Goal: Transaction & Acquisition: Purchase product/service

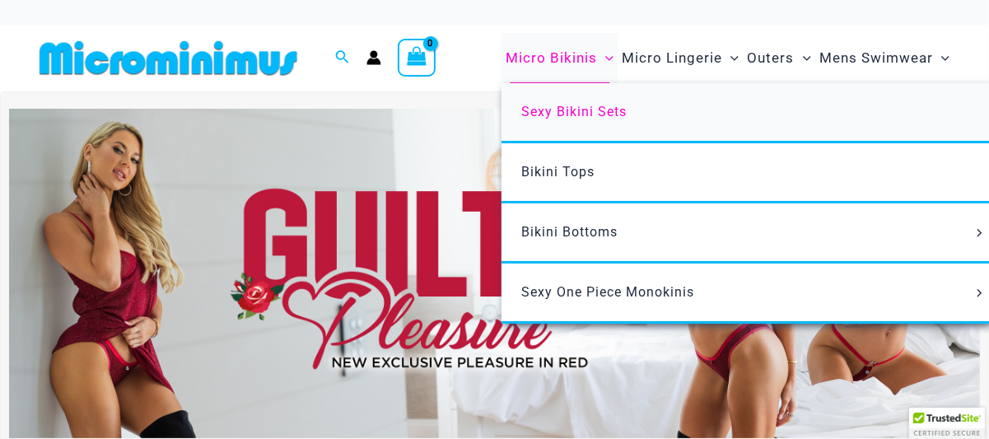
click at [572, 106] on span "Sexy Bikini Sets" at bounding box center [573, 112] width 105 height 16
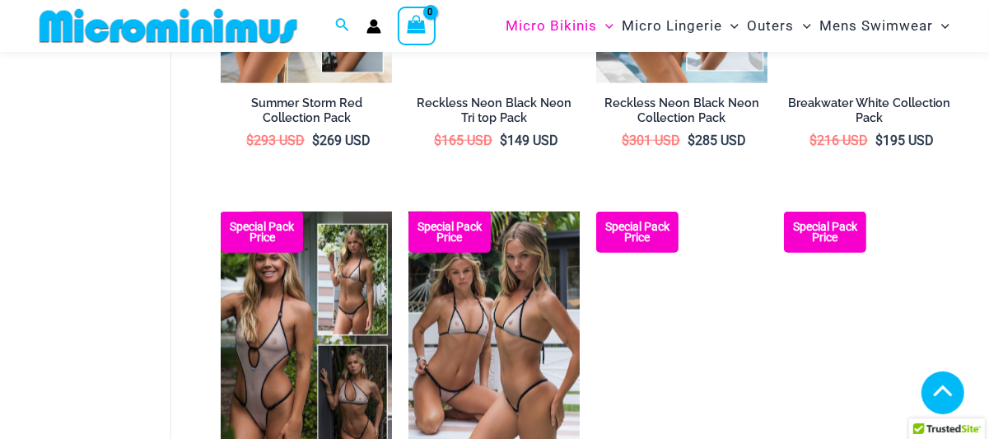
scroll to position [1220, 0]
